Goal: Transaction & Acquisition: Purchase product/service

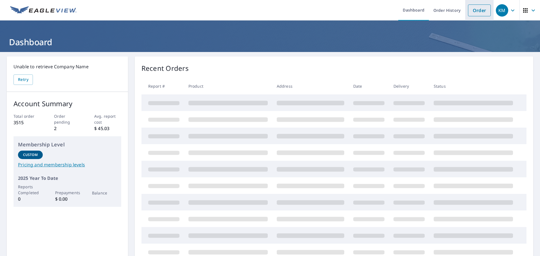
click at [478, 10] on link "Order" at bounding box center [479, 10] width 23 height 12
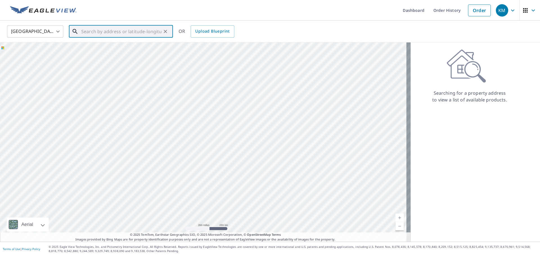
click at [90, 31] on input "text" at bounding box center [121, 32] width 80 height 16
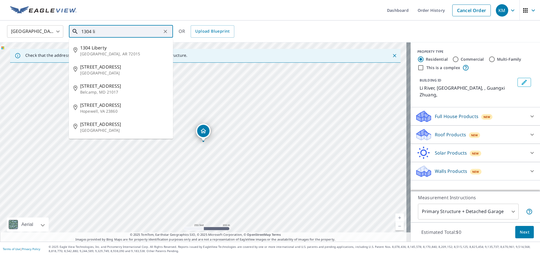
click at [101, 33] on input "1304 li" at bounding box center [121, 32] width 80 height 16
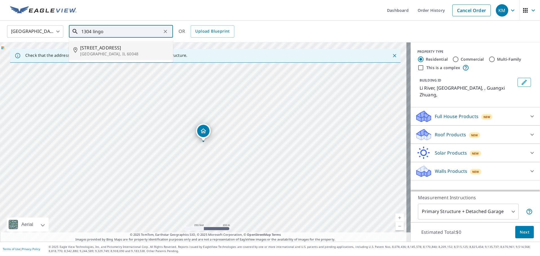
click at [103, 51] on p "[GEOGRAPHIC_DATA], IL 60048" at bounding box center [124, 54] width 88 height 6
type input "[STREET_ADDRESS]"
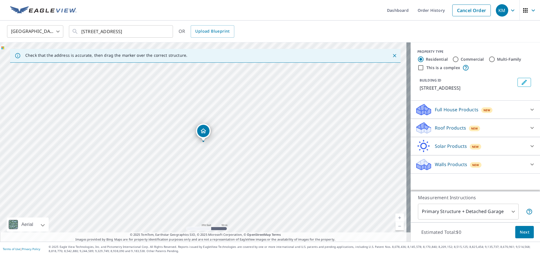
click at [451, 128] on p "Roof Products" at bounding box center [450, 128] width 31 height 7
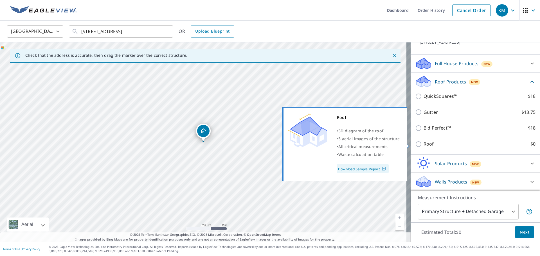
click at [423, 142] on p "Roof" at bounding box center [428, 144] width 10 height 7
click at [421, 142] on input "Roof $0" at bounding box center [419, 144] width 8 height 7
checkbox input "true"
type input "3"
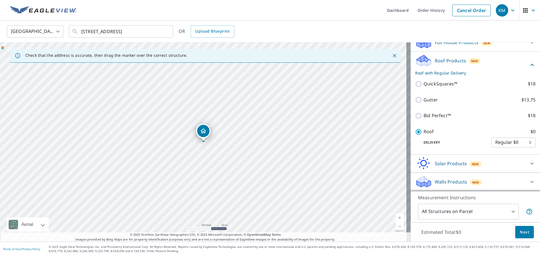
scroll to position [38, 0]
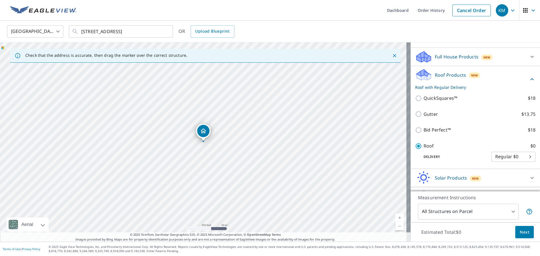
click at [523, 234] on span "Next" at bounding box center [525, 232] width 10 height 7
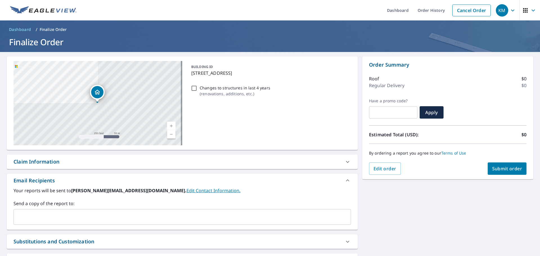
click at [502, 170] on span "Submit order" at bounding box center [507, 169] width 30 height 6
